Goal: Check status: Check status

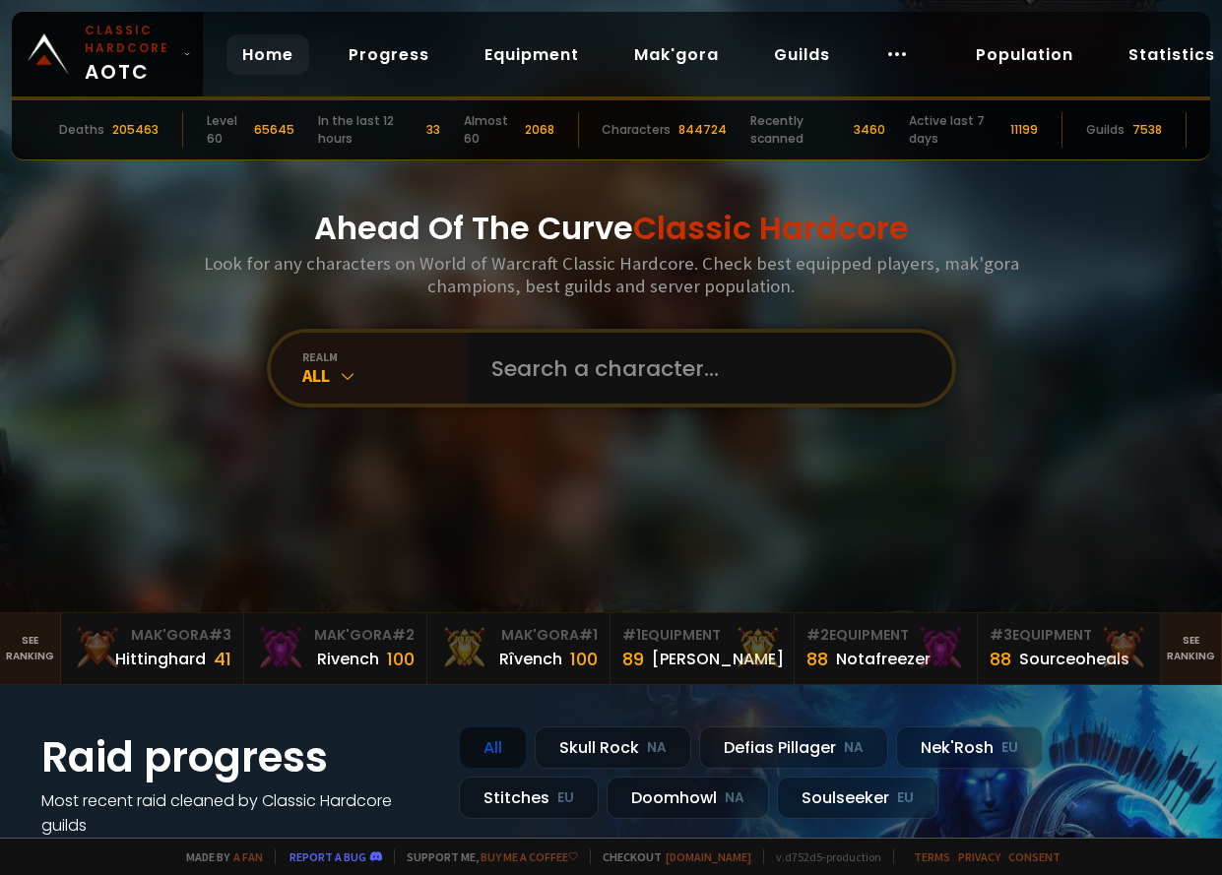
click at [458, 54] on div "Home Progress Equipment Mak'gora Guilds" at bounding box center [575, 55] width 745 height 64
click at [487, 52] on link "Equipment" at bounding box center [532, 54] width 126 height 40
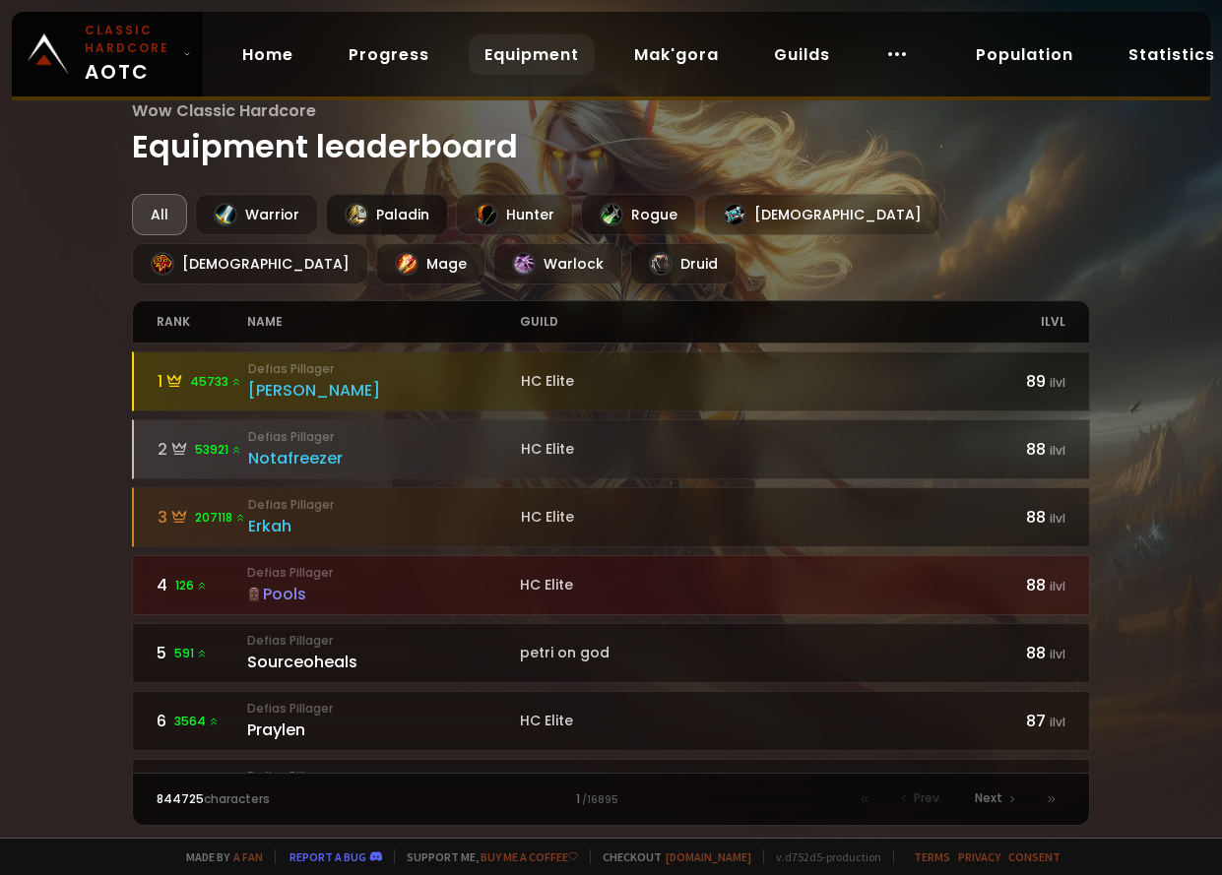
click at [381, 204] on div "Paladin" at bounding box center [387, 214] width 122 height 41
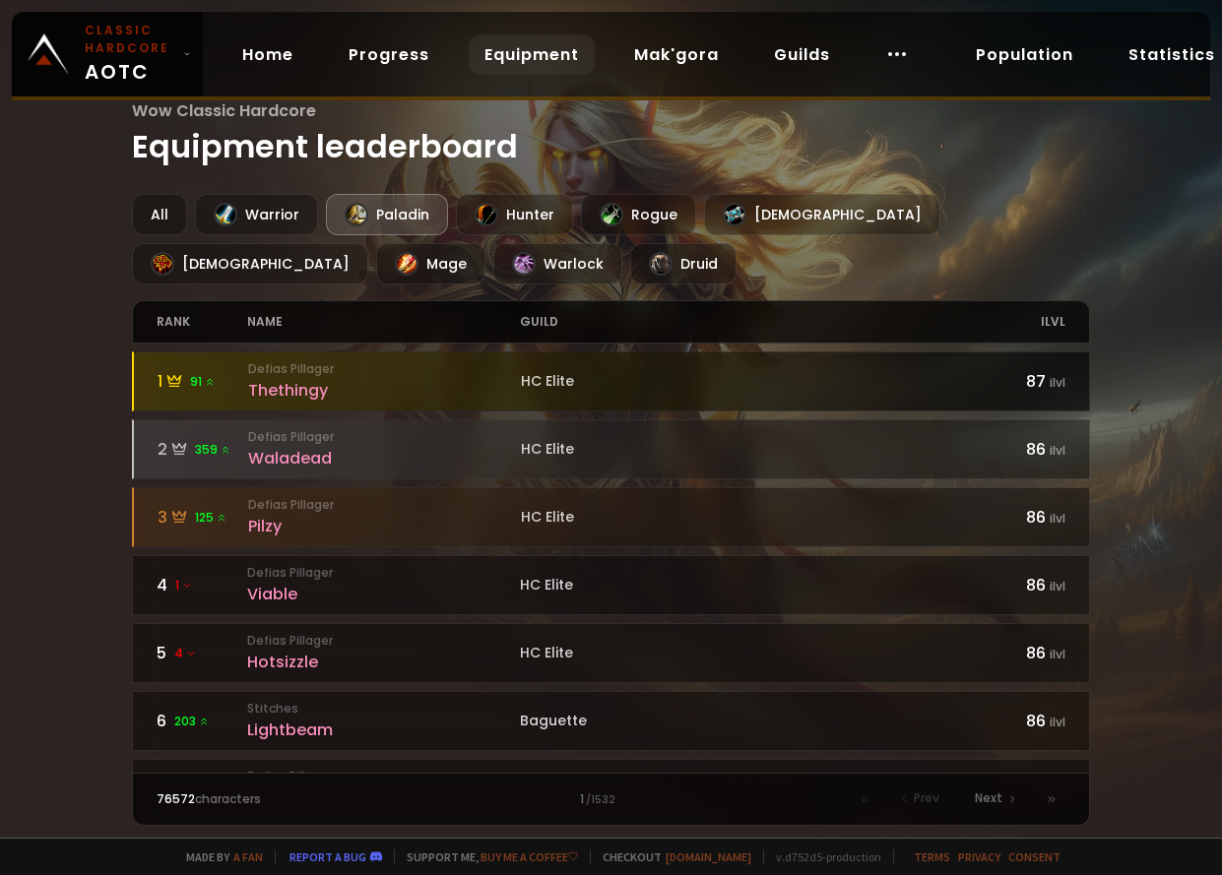
click at [382, 380] on div "Thethingy" at bounding box center [384, 390] width 273 height 25
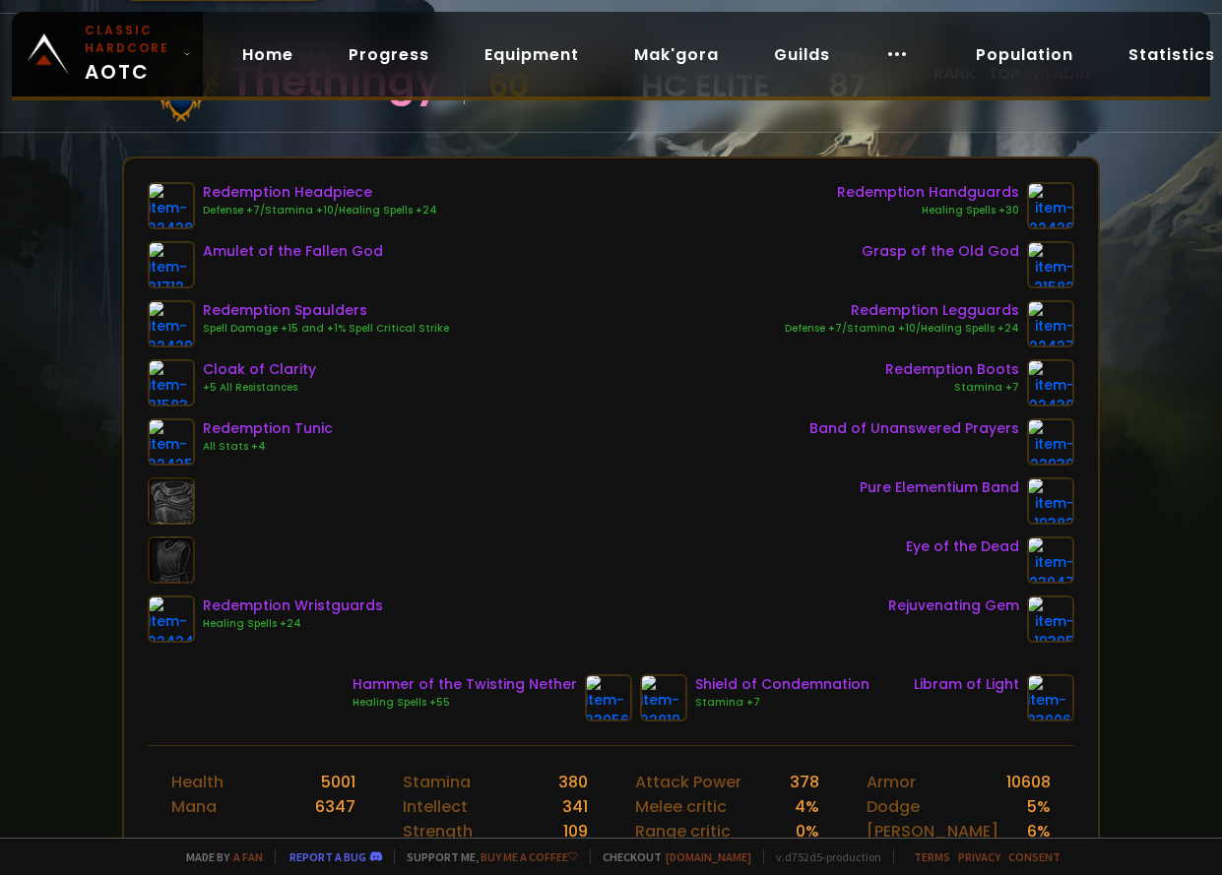
scroll to position [197, 0]
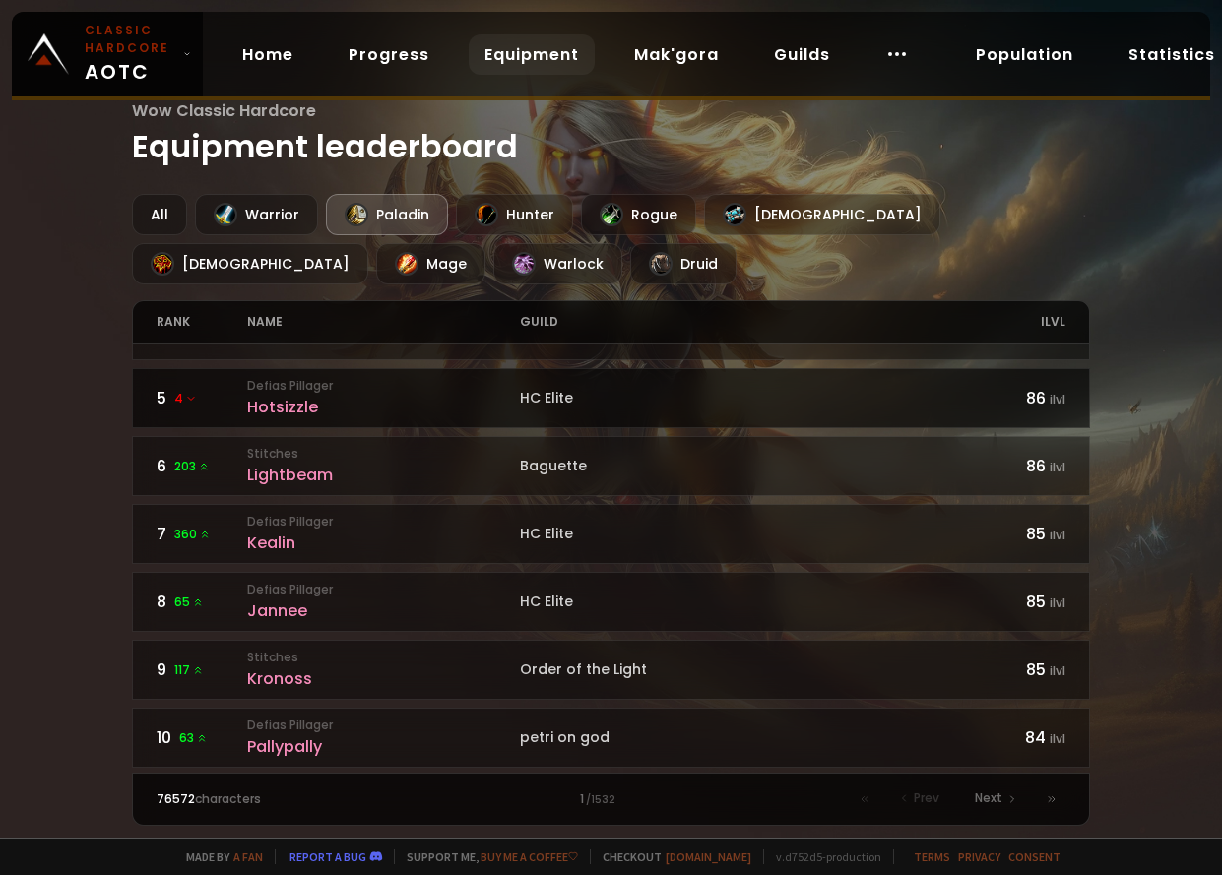
scroll to position [394, 0]
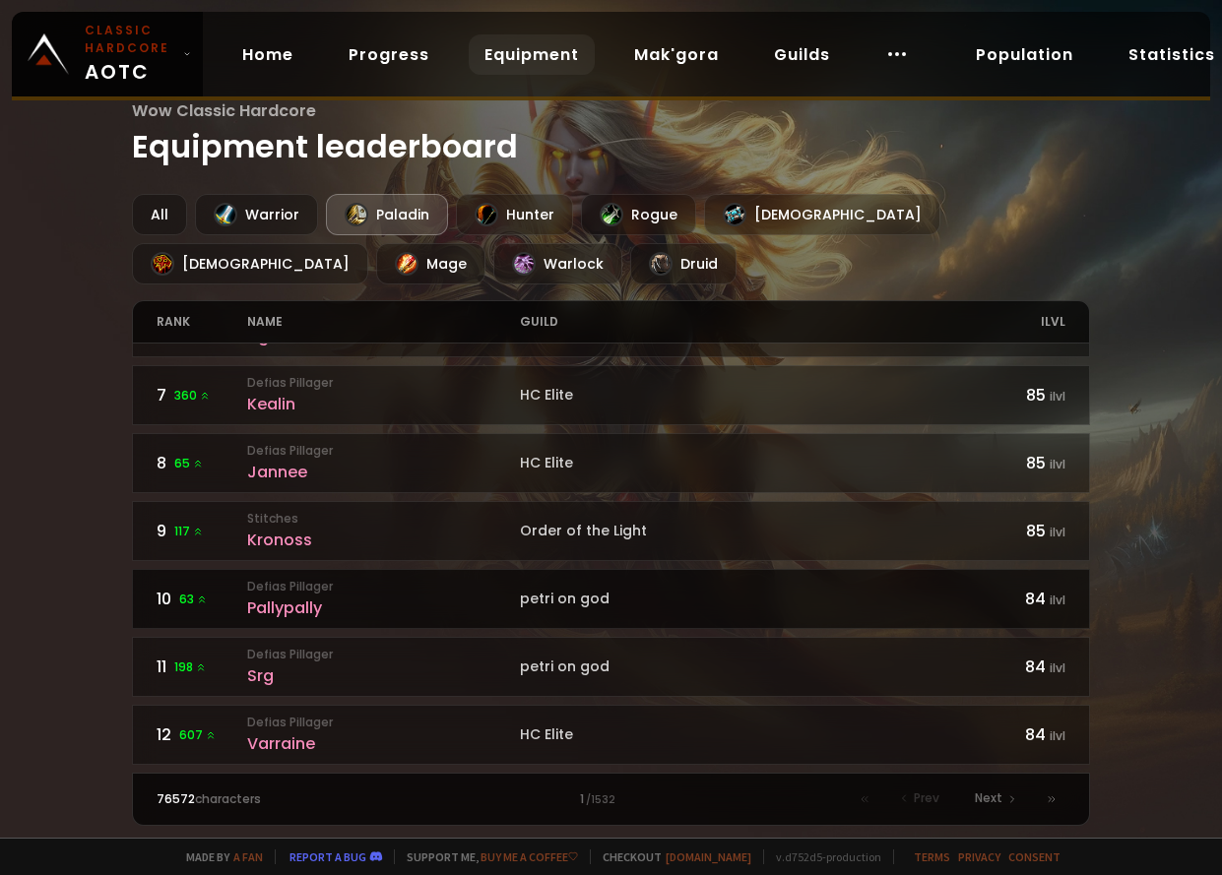
click at [266, 576] on link "10 63 Defias Pillager Pallypally petri on god 84 ilvl" at bounding box center [611, 599] width 959 height 60
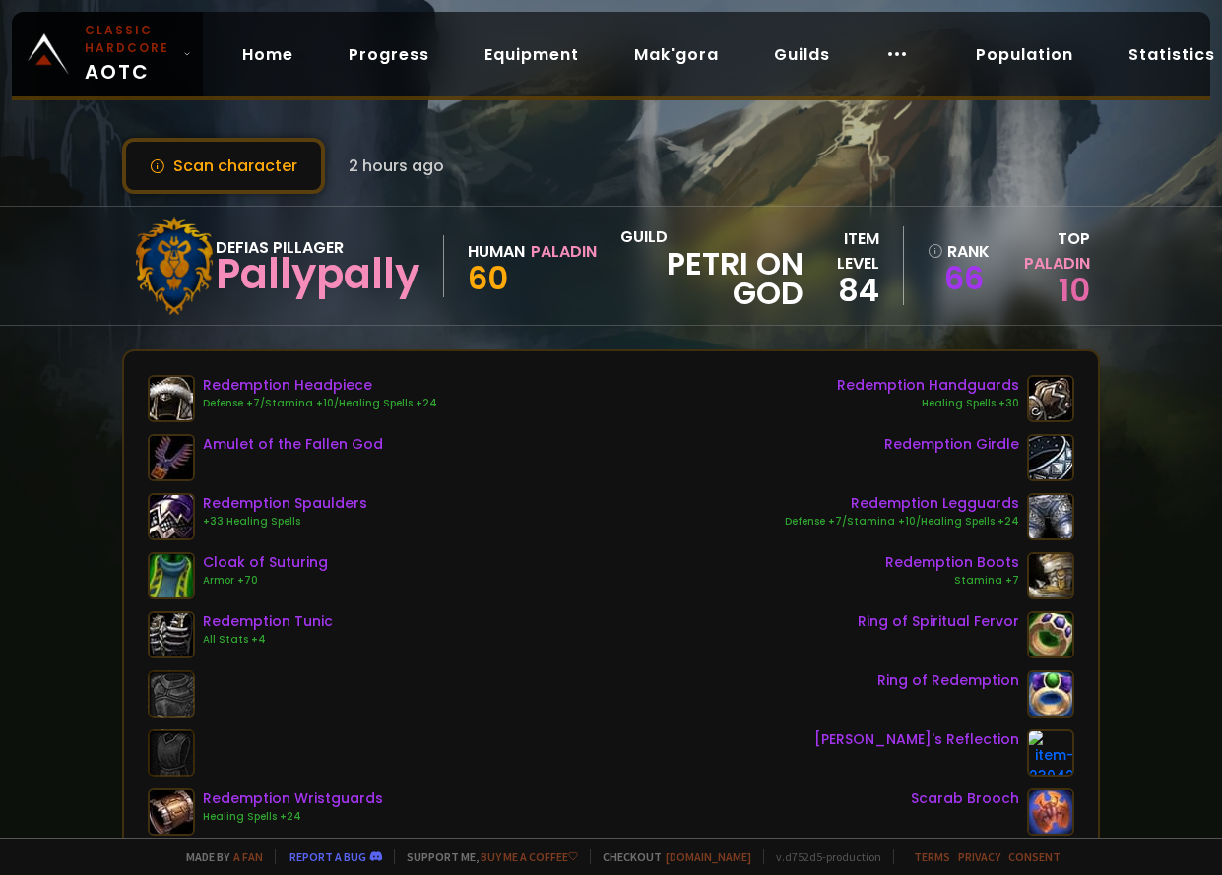
click at [483, 239] on div "Human Paladin 60" at bounding box center [532, 266] width 129 height 54
click at [456, 170] on div "Scan character 2 hours ago" at bounding box center [611, 166] width 978 height 56
click at [240, 155] on button "Scan character" at bounding box center [223, 166] width 203 height 56
click at [220, 167] on button "Scan character" at bounding box center [223, 166] width 203 height 56
click at [145, 164] on button "Scan character" at bounding box center [223, 166] width 203 height 56
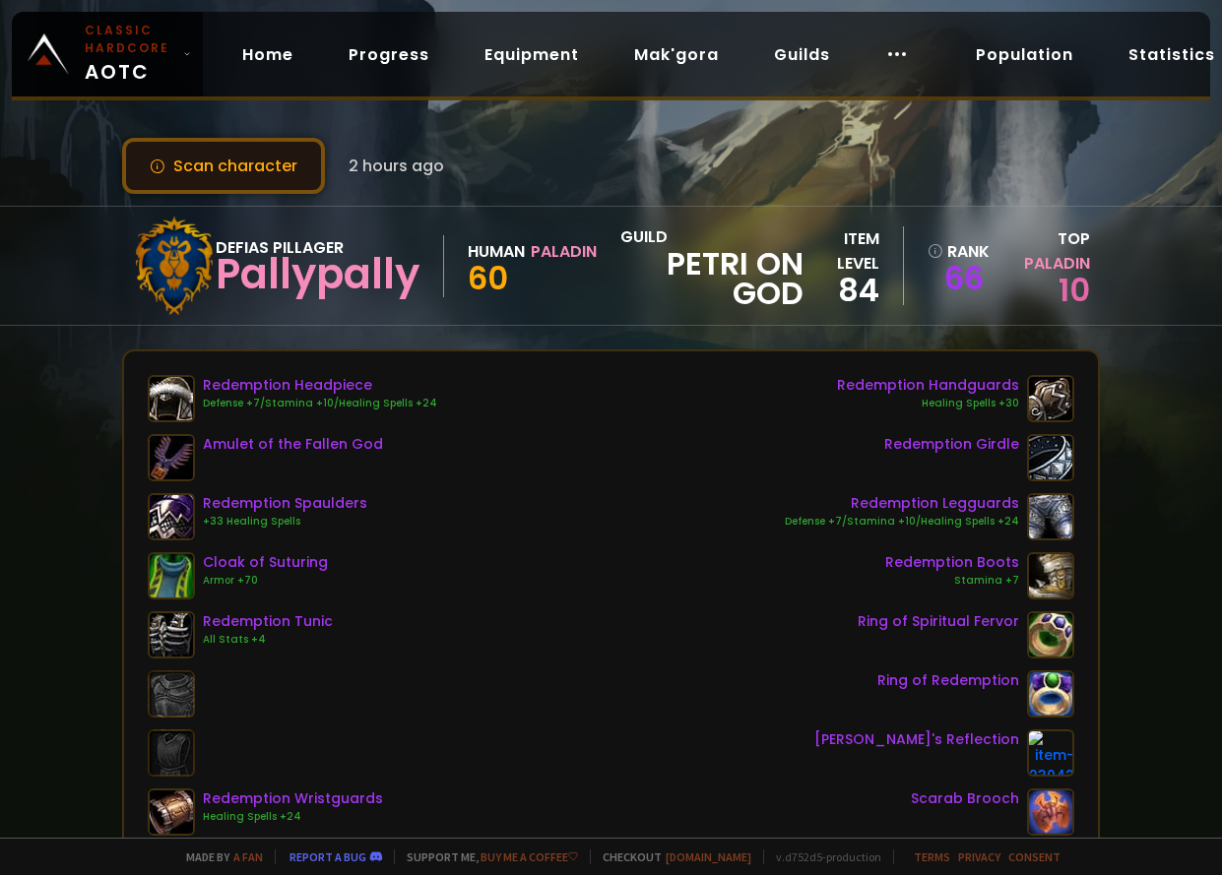
click at [261, 189] on button "Scan character" at bounding box center [223, 166] width 203 height 56
click at [266, 183] on button "Scan character" at bounding box center [223, 166] width 203 height 56
click at [230, 176] on button "Scan character" at bounding box center [223, 166] width 203 height 56
click at [223, 178] on button "Scan character" at bounding box center [223, 166] width 203 height 56
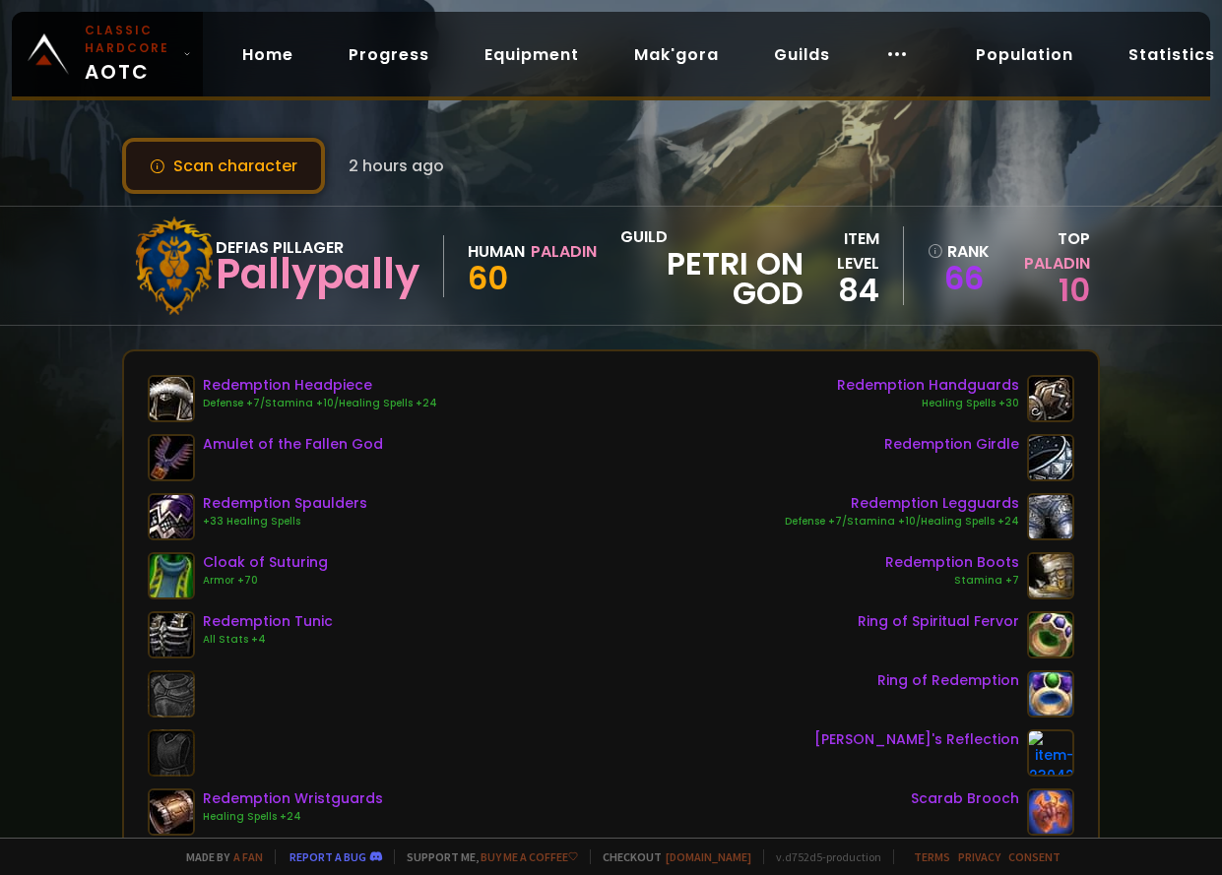
click at [201, 140] on button "Scan character" at bounding box center [223, 166] width 203 height 56
